Goal: Transaction & Acquisition: Purchase product/service

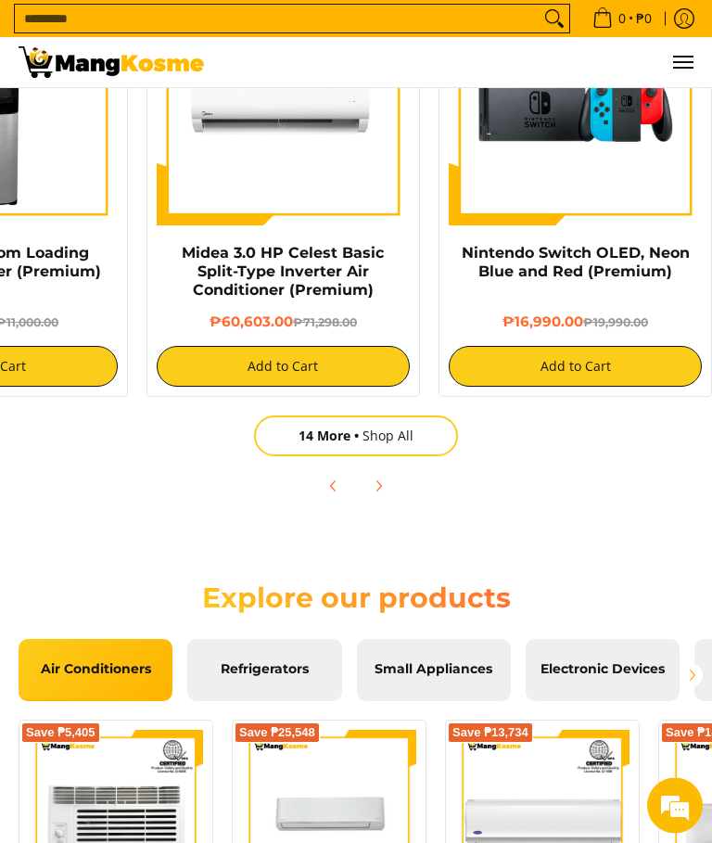
scroll to position [1791, 0]
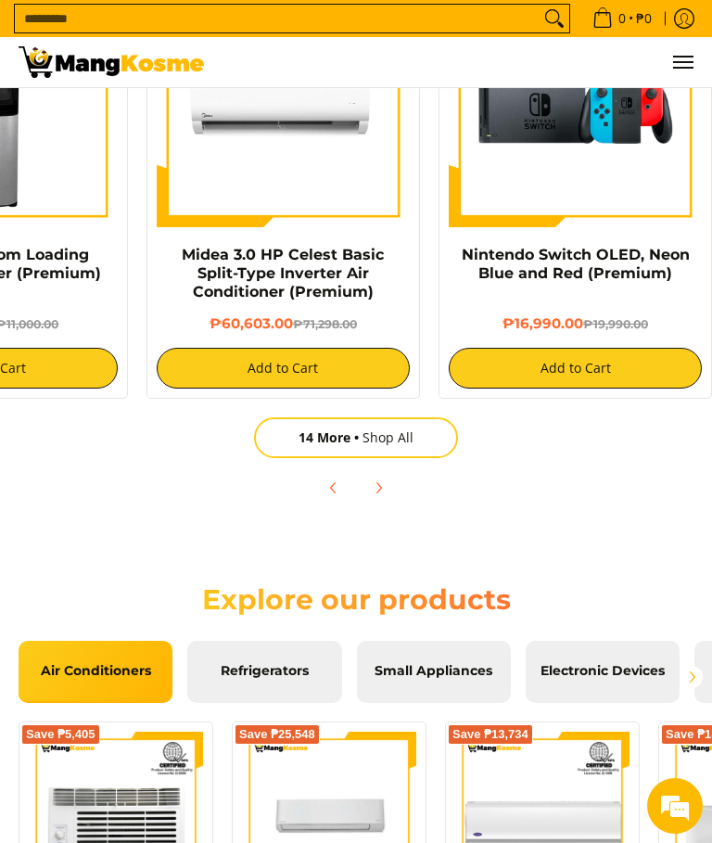
click at [414, 447] on link "14 More Shop All" at bounding box center [356, 437] width 204 height 41
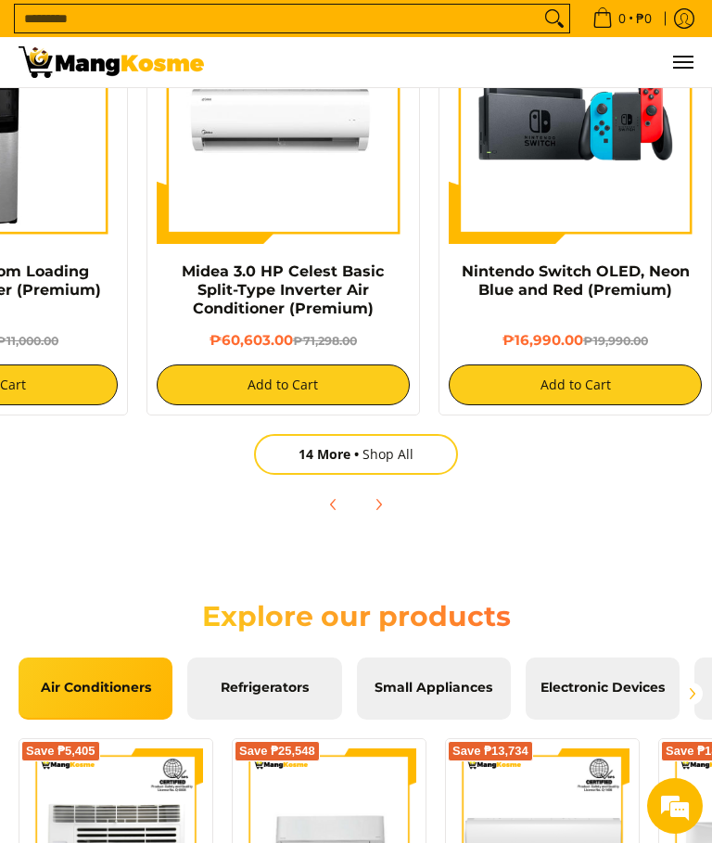
click at [262, 696] on span "Refrigerators" at bounding box center [264, 688] width 126 height 17
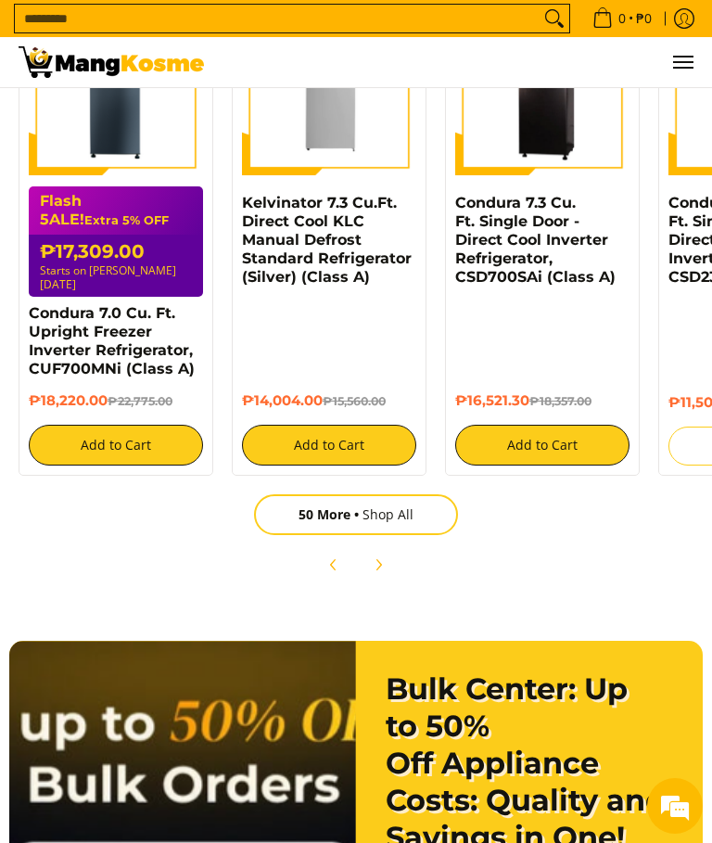
click at [408, 503] on link "50 More Shop All" at bounding box center [356, 514] width 204 height 41
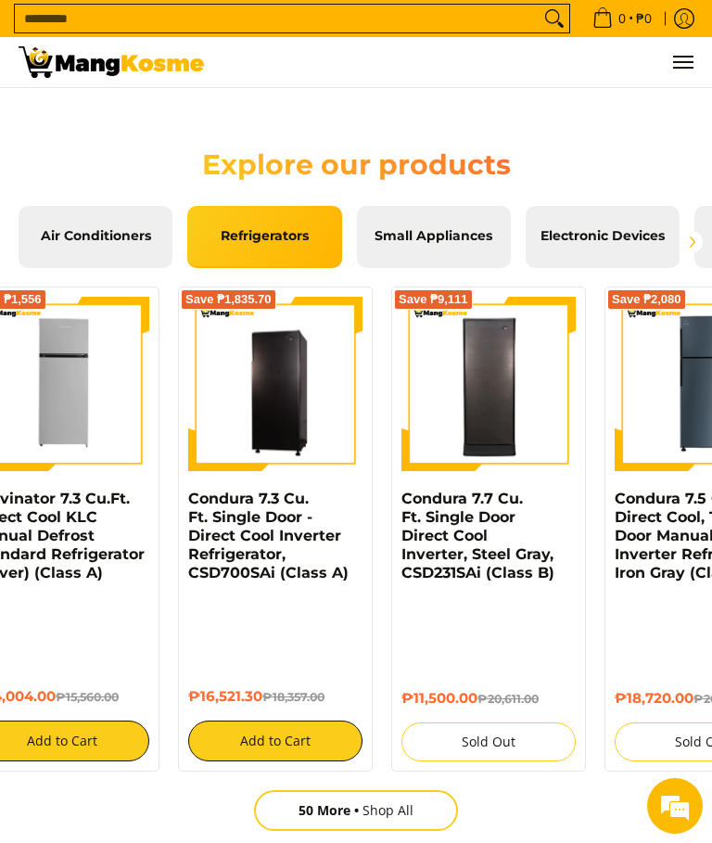
scroll to position [0, 270]
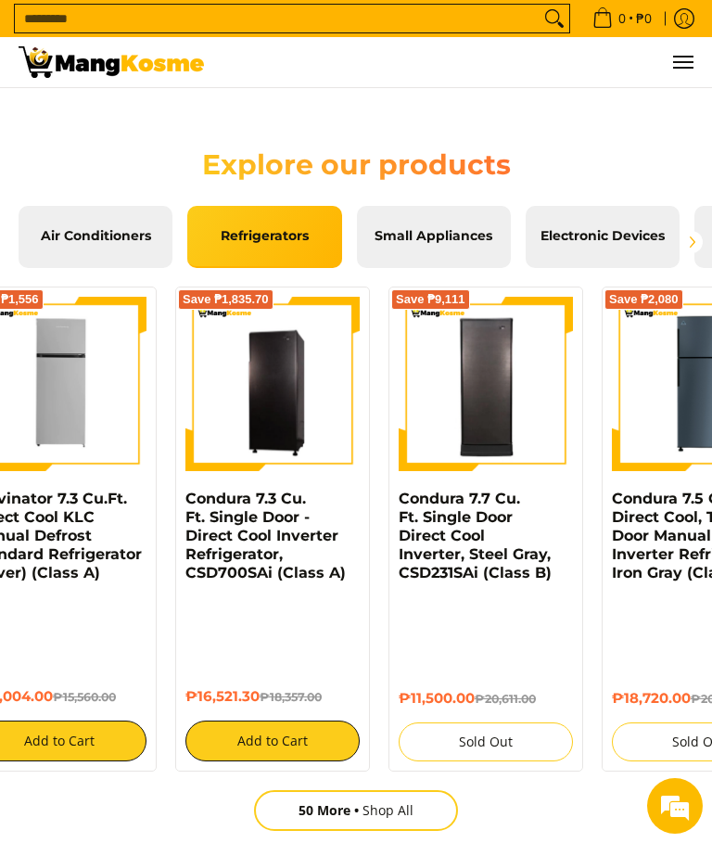
click at [412, 805] on link "50 More Shop All" at bounding box center [356, 810] width 204 height 41
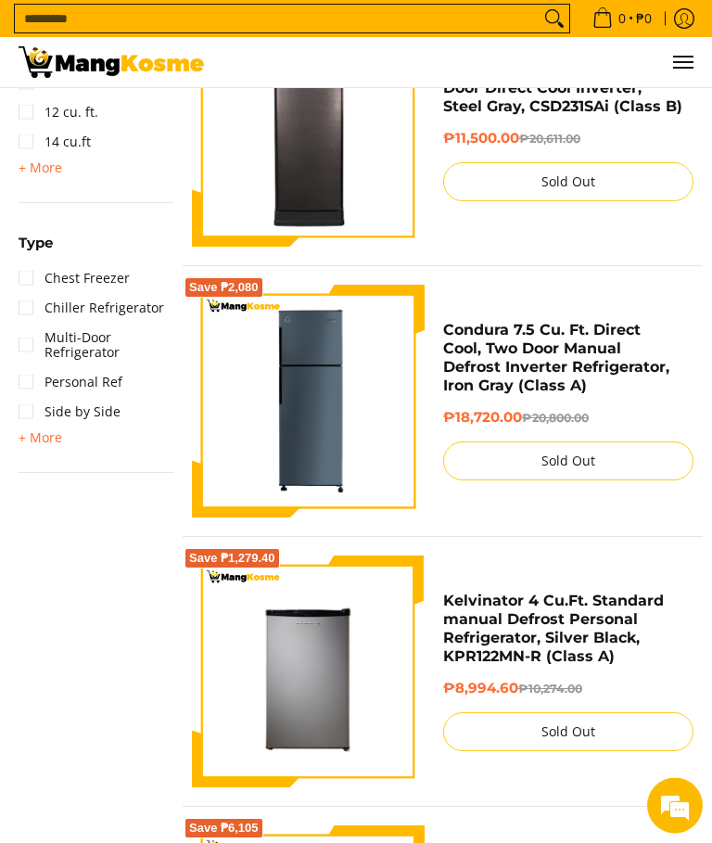
scroll to position [1133, 0]
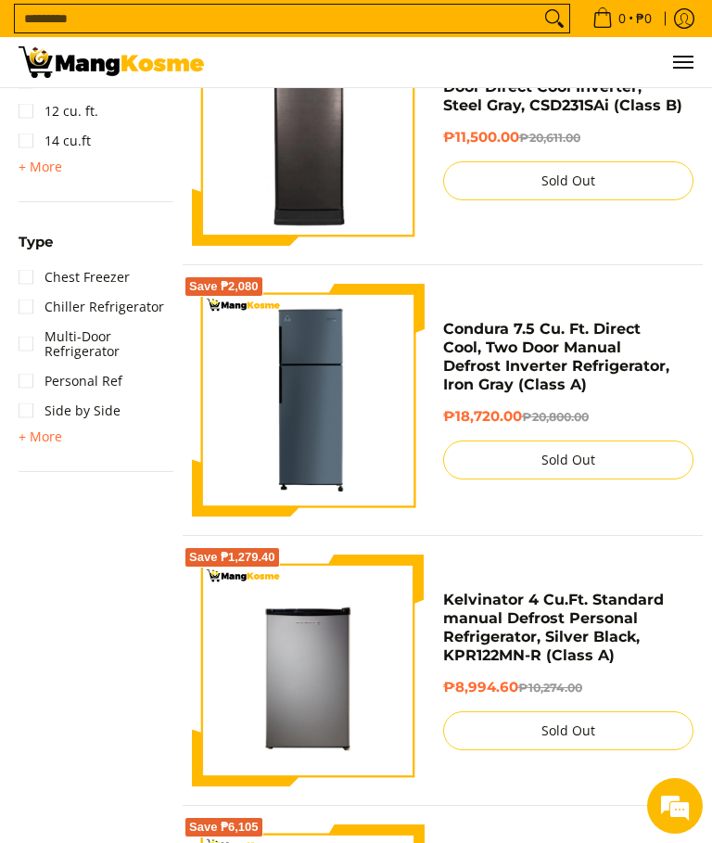
click at [24, 309] on link "Chiller Refrigerator" at bounding box center [92, 307] width 146 height 30
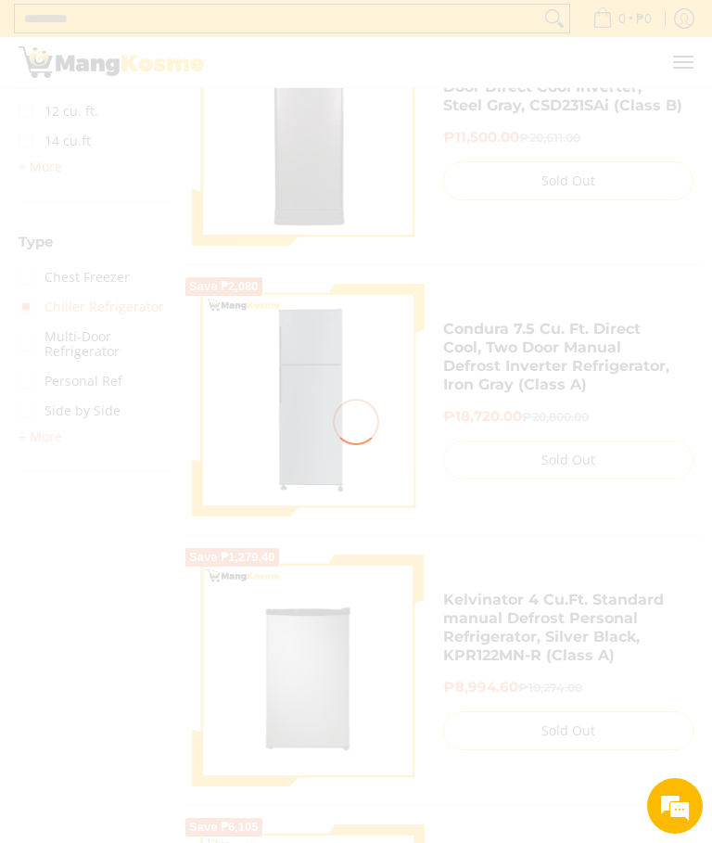
scroll to position [1203, 0]
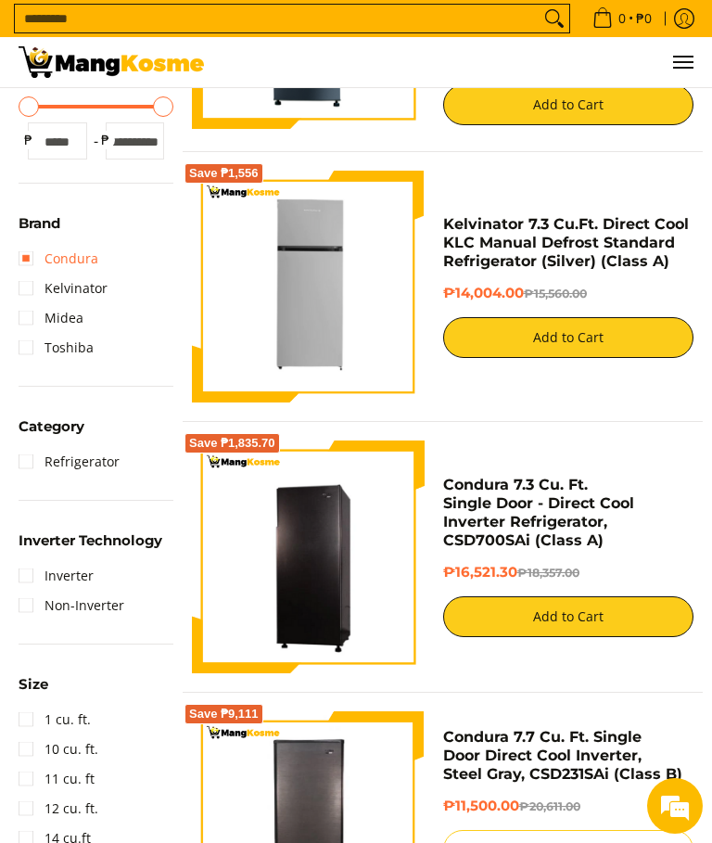
scroll to position [436, 0]
click at [27, 580] on link "Inverter" at bounding box center [56, 576] width 75 height 30
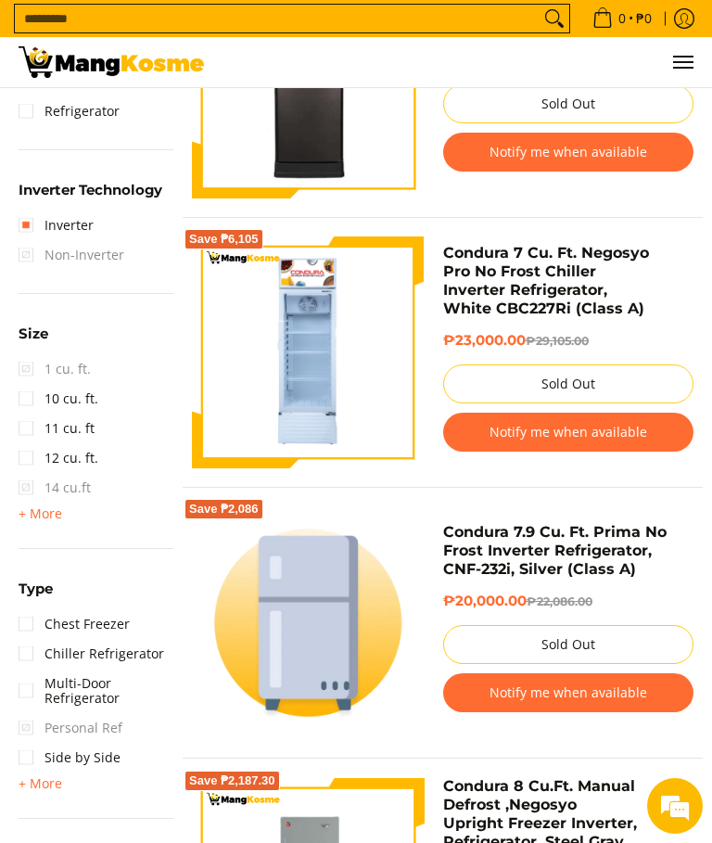
scroll to position [1025, 0]
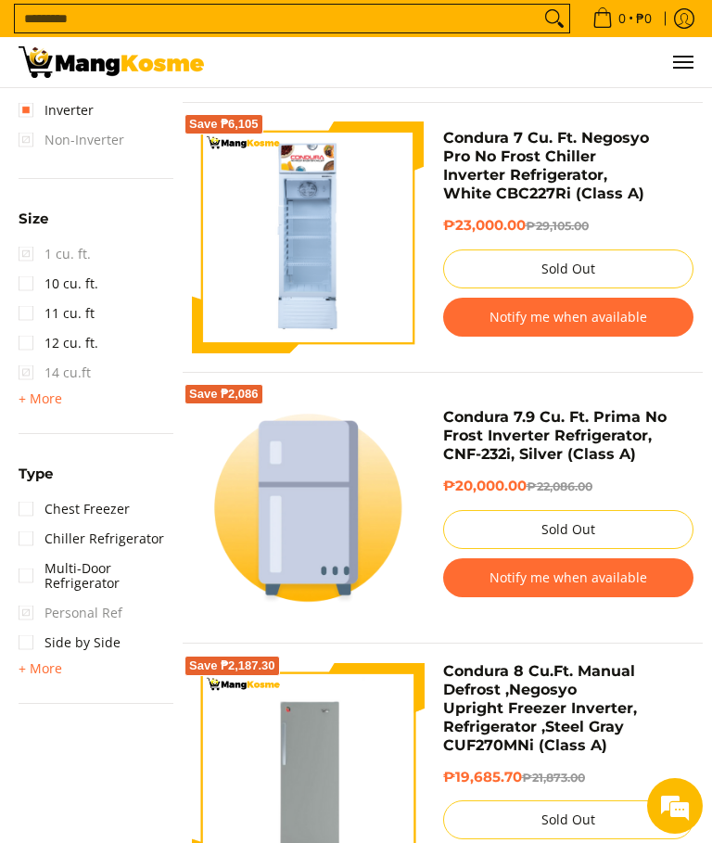
click at [32, 541] on link "Chiller Refrigerator" at bounding box center [92, 539] width 146 height 30
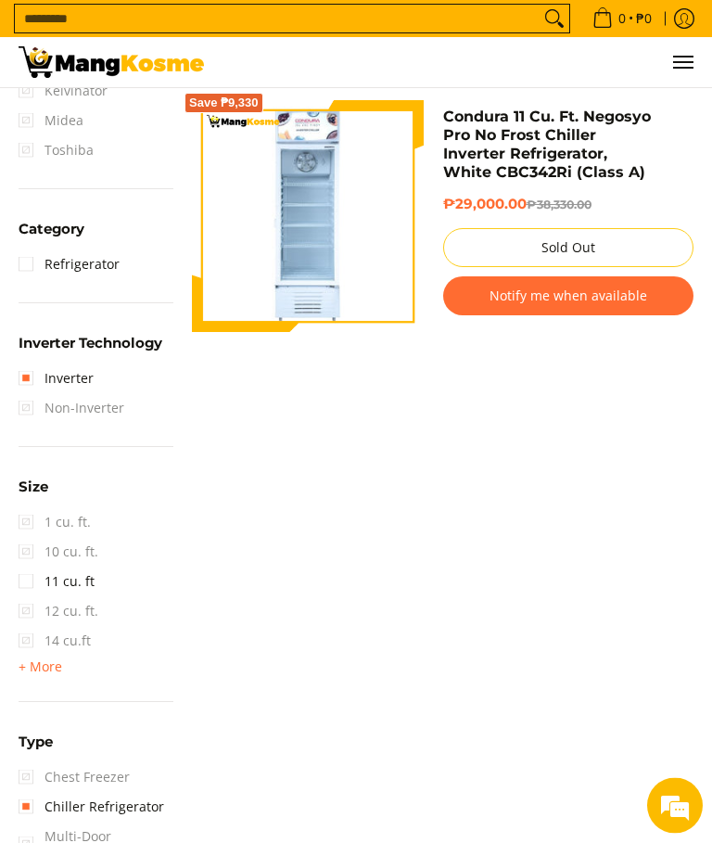
scroll to position [764, 0]
